Goal: Task Accomplishment & Management: Manage account settings

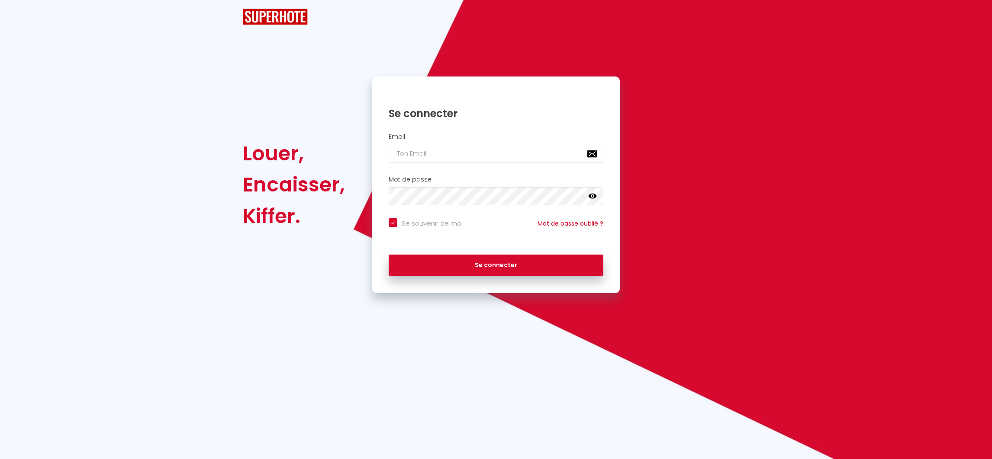
checkbox input "true"
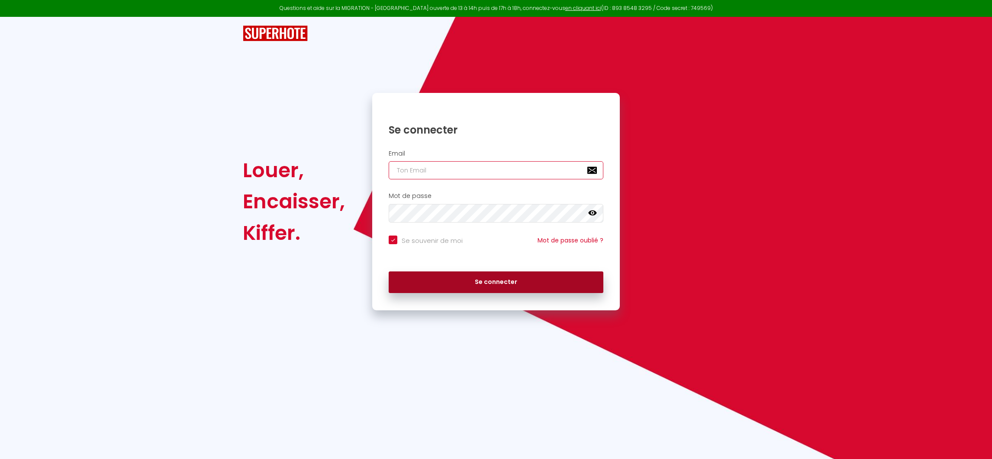
type input "[EMAIL_ADDRESS][DOMAIN_NAME]"
drag, startPoint x: 407, startPoint y: 284, endPoint x: 494, endPoint y: 282, distance: 87.8
click at [494, 282] on div "Louer, Encaisser, [PERSON_NAME]. Se connecter Email [EMAIL_ADDRESS][DOMAIN_NAME…" at bounding box center [495, 201] width 517 height 217
click at [494, 282] on button "Se connecter" at bounding box center [495, 283] width 215 height 22
checkbox input "true"
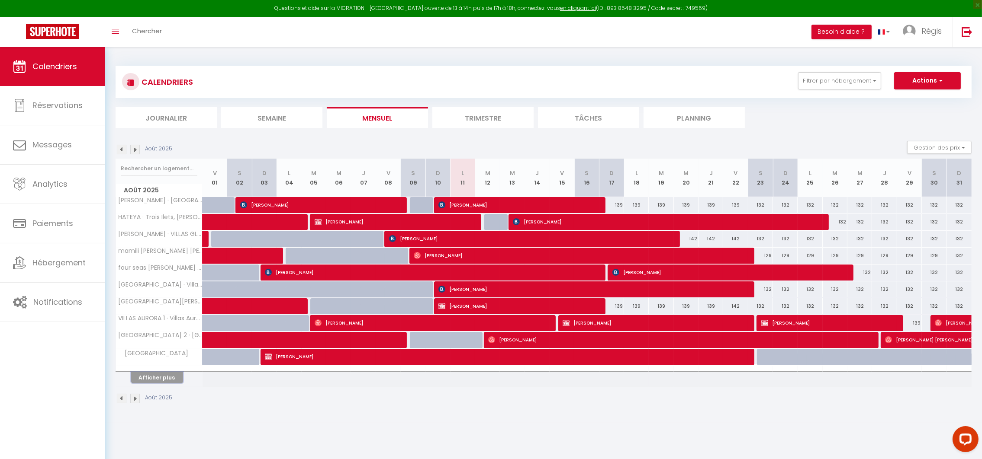
click at [146, 377] on button "Afficher plus" at bounding box center [157, 378] width 52 height 12
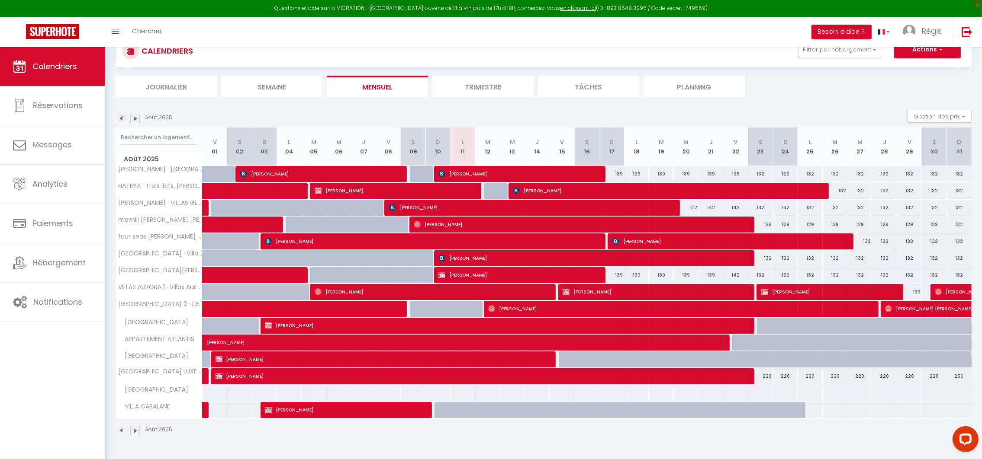
scroll to position [47, 0]
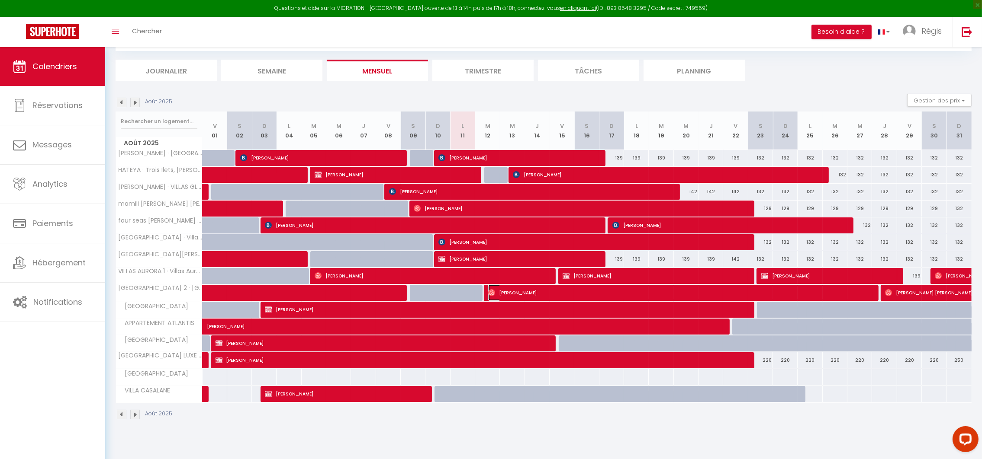
click at [508, 292] on span "[PERSON_NAME]" at bounding box center [677, 293] width 378 height 16
select select "OK"
select select "0"
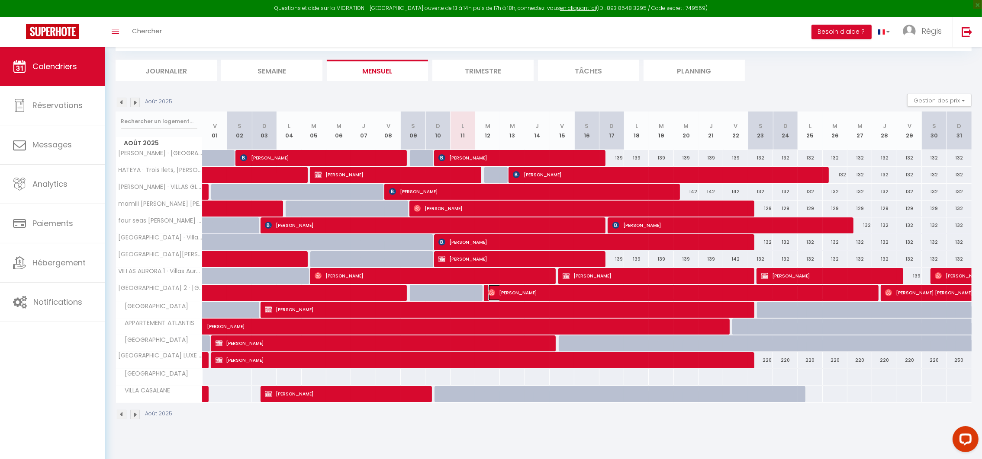
select select "1"
select select
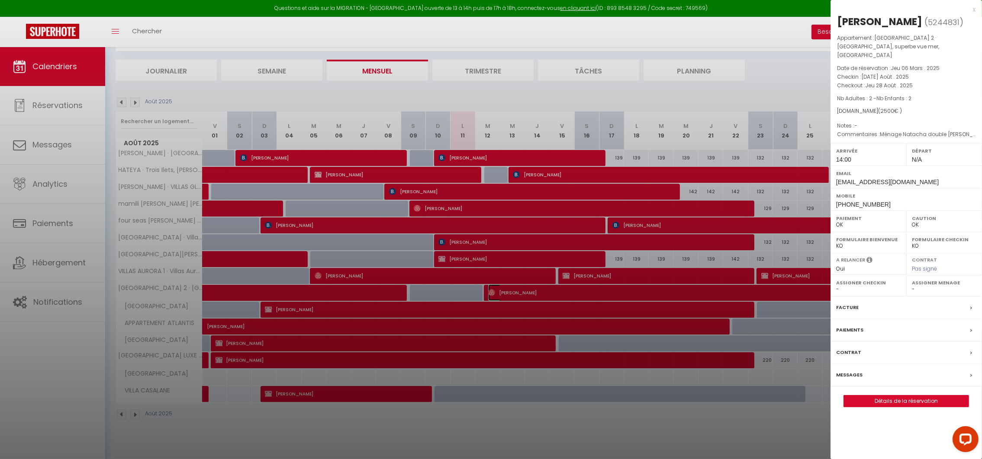
select select "29051"
click at [842, 373] on body "Questions et aide sur la MIGRATION - [GEOGRAPHIC_DATA] ouverte de 13 à 14h puis…" at bounding box center [491, 229] width 982 height 459
drag, startPoint x: 842, startPoint y: 373, endPoint x: 899, endPoint y: 394, distance: 60.9
click at [899, 396] on link "Détails de la réservation" at bounding box center [906, 401] width 125 height 11
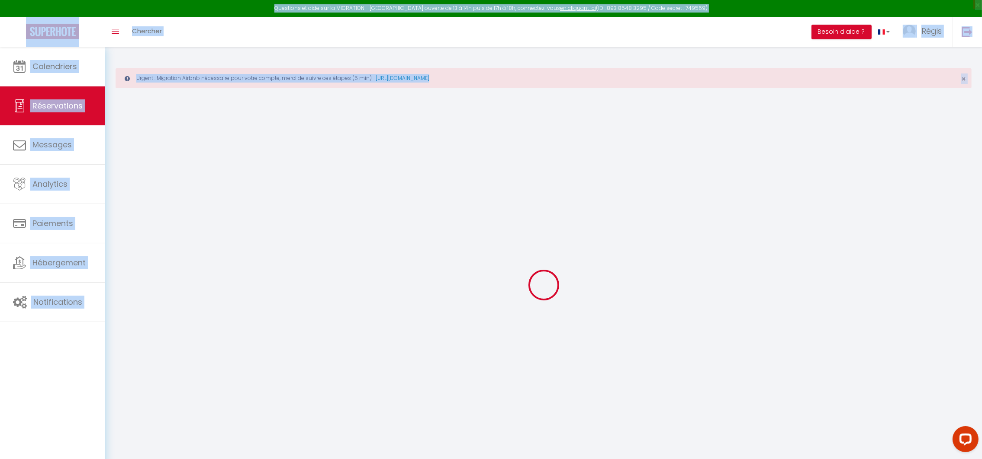
select select
checkbox input "false"
select select
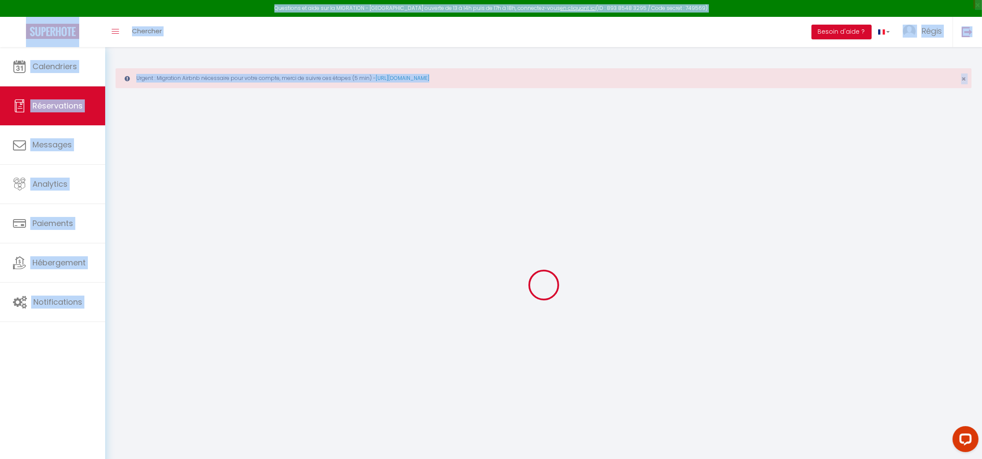
checkbox input "false"
type textarea "Ménage Natacha double [PERSON_NAME] à prévoir. + faire 2 lits simple chambre de…"
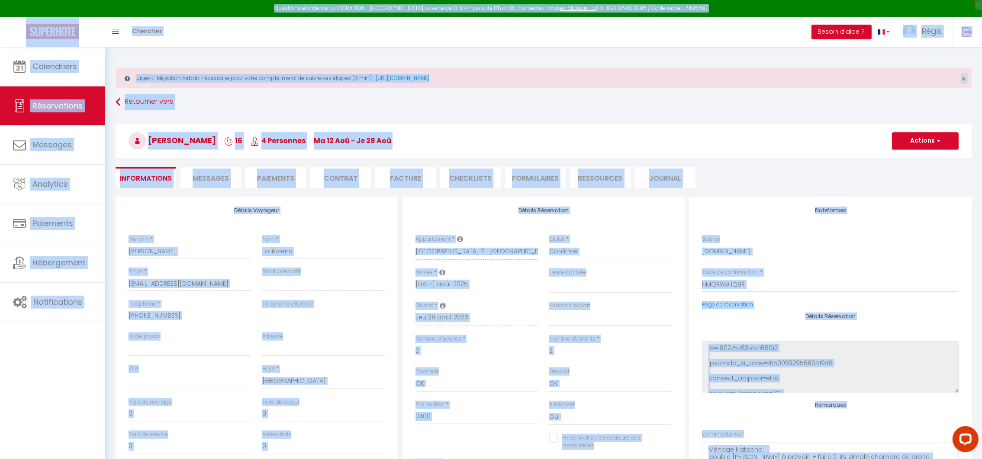
type input "100"
select select
checkbox input "false"
select select "14:00"
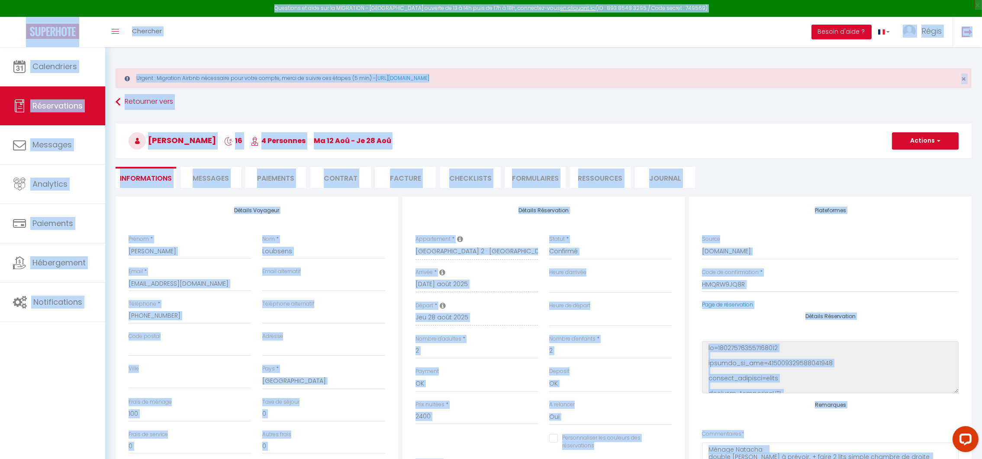
select select
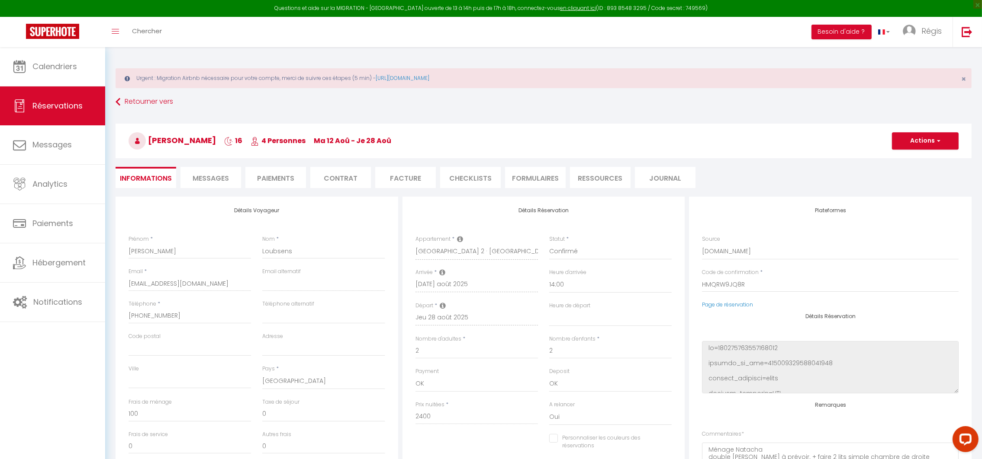
click at [982, 226] on html "Questions et aide sur la MIGRATION - [GEOGRAPHIC_DATA] ouverte de 13 à 14h puis…" at bounding box center [491, 229] width 982 height 459
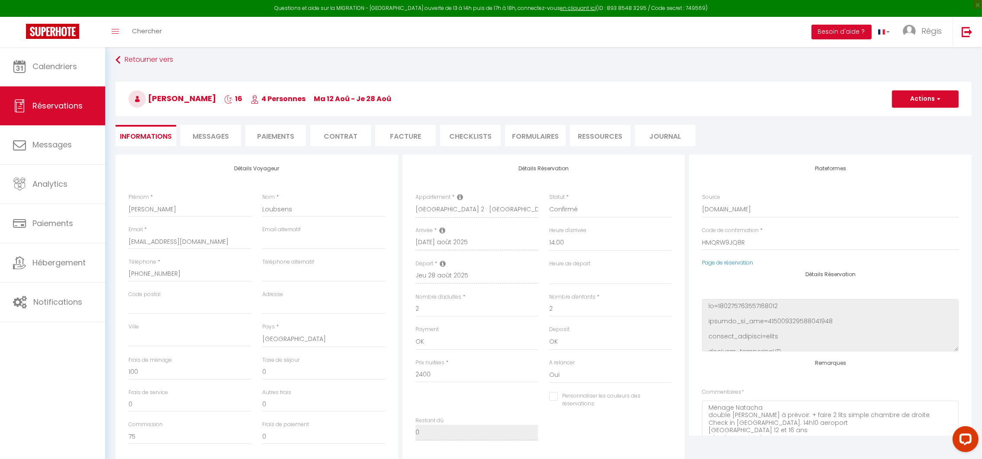
scroll to position [57, 0]
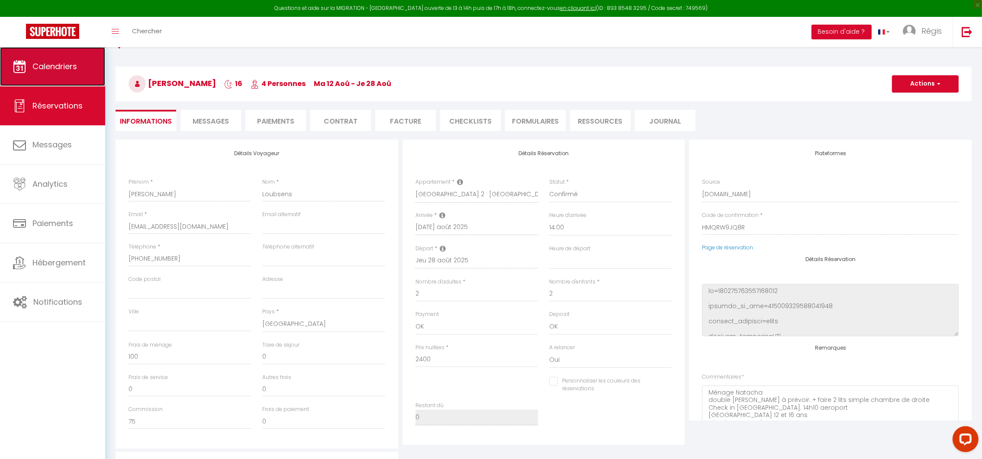
click at [51, 67] on span "Calendriers" at bounding box center [54, 66] width 45 height 11
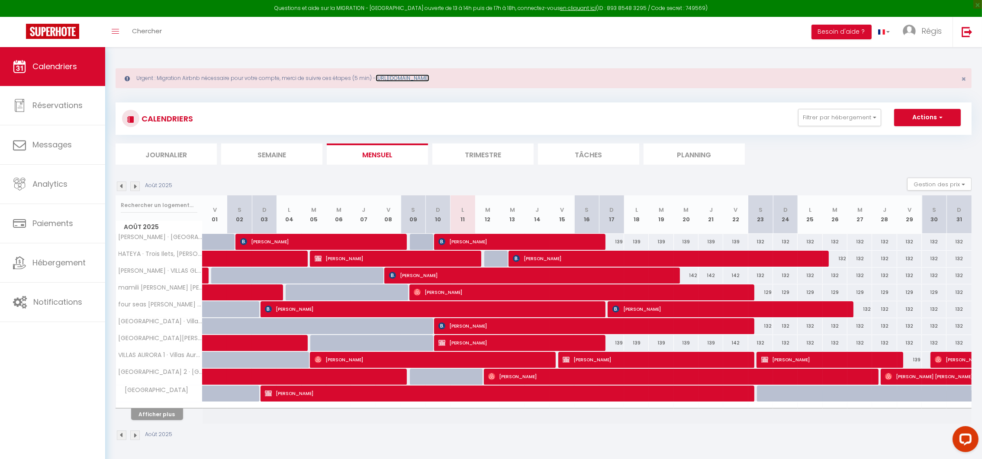
click at [424, 77] on link "[URL][DOMAIN_NAME]" at bounding box center [403, 77] width 54 height 7
